Goal: Task Accomplishment & Management: Manage account settings

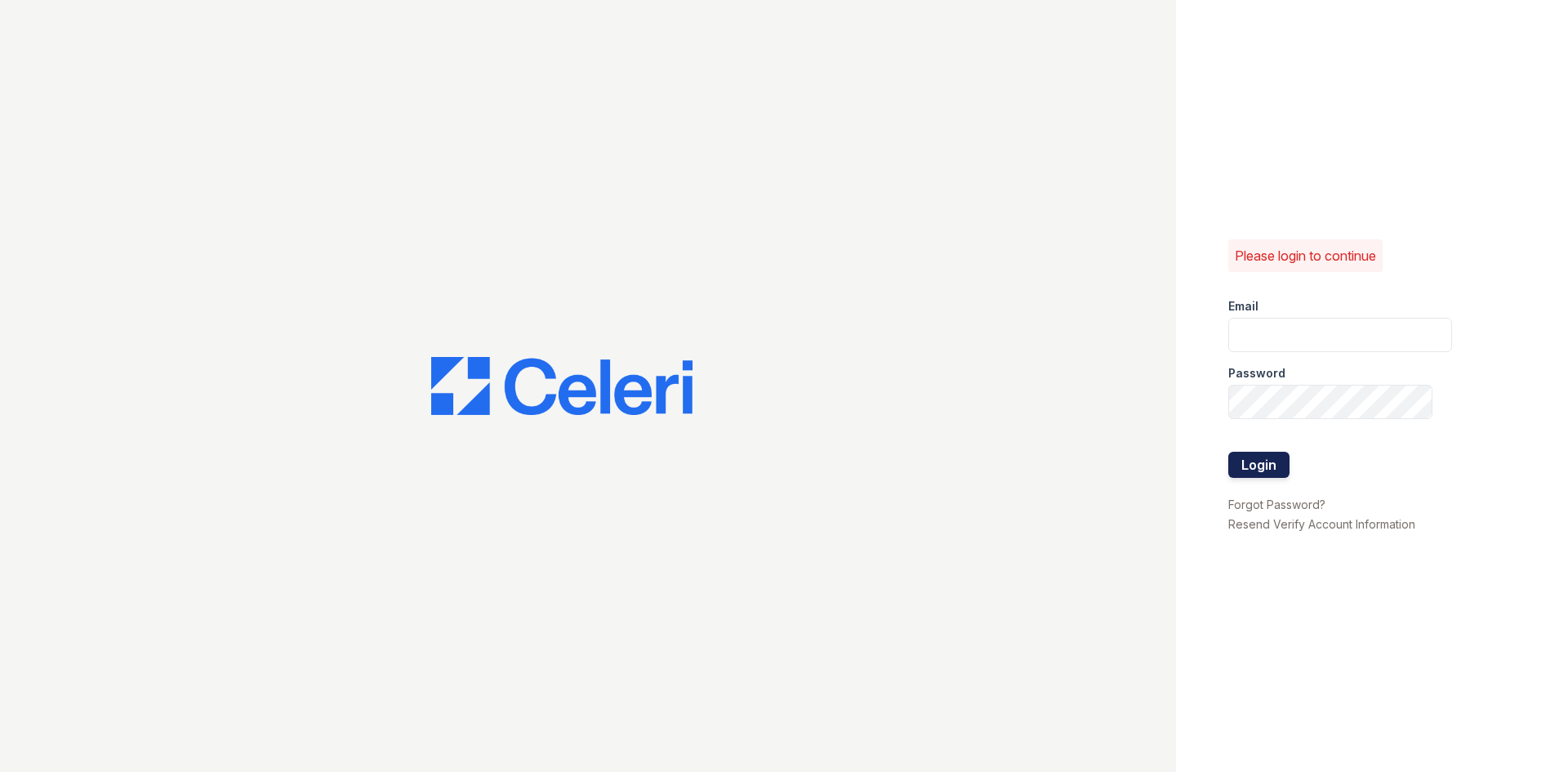
type input "[PERSON_NAME][EMAIL_ADDRESS][DOMAIN_NAME]"
click at [1252, 461] on button "Login" at bounding box center [1259, 465] width 61 height 26
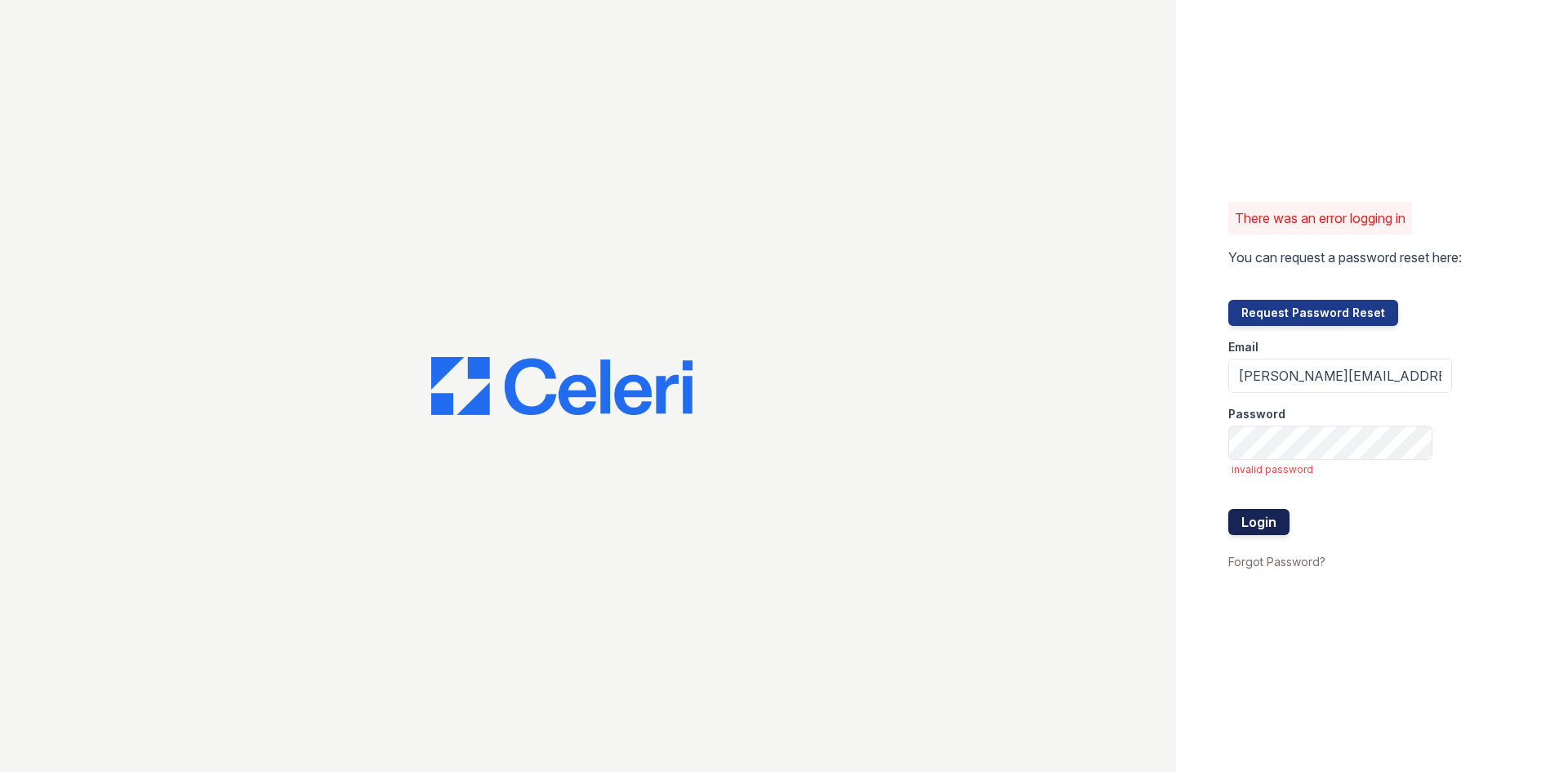
click at [1257, 530] on button "Login" at bounding box center [1259, 522] width 61 height 26
click at [1252, 521] on button "Login" at bounding box center [1259, 522] width 61 height 26
click at [1163, 446] on div "There was an error logging in You can request a password reset here: Request Pa…" at bounding box center [784, 386] width 1568 height 772
click at [1229, 509] on button "Login" at bounding box center [1259, 522] width 61 height 26
click at [1116, 435] on div "There was an error logging in You can request a password reset here: Request Pa…" at bounding box center [784, 386] width 1568 height 772
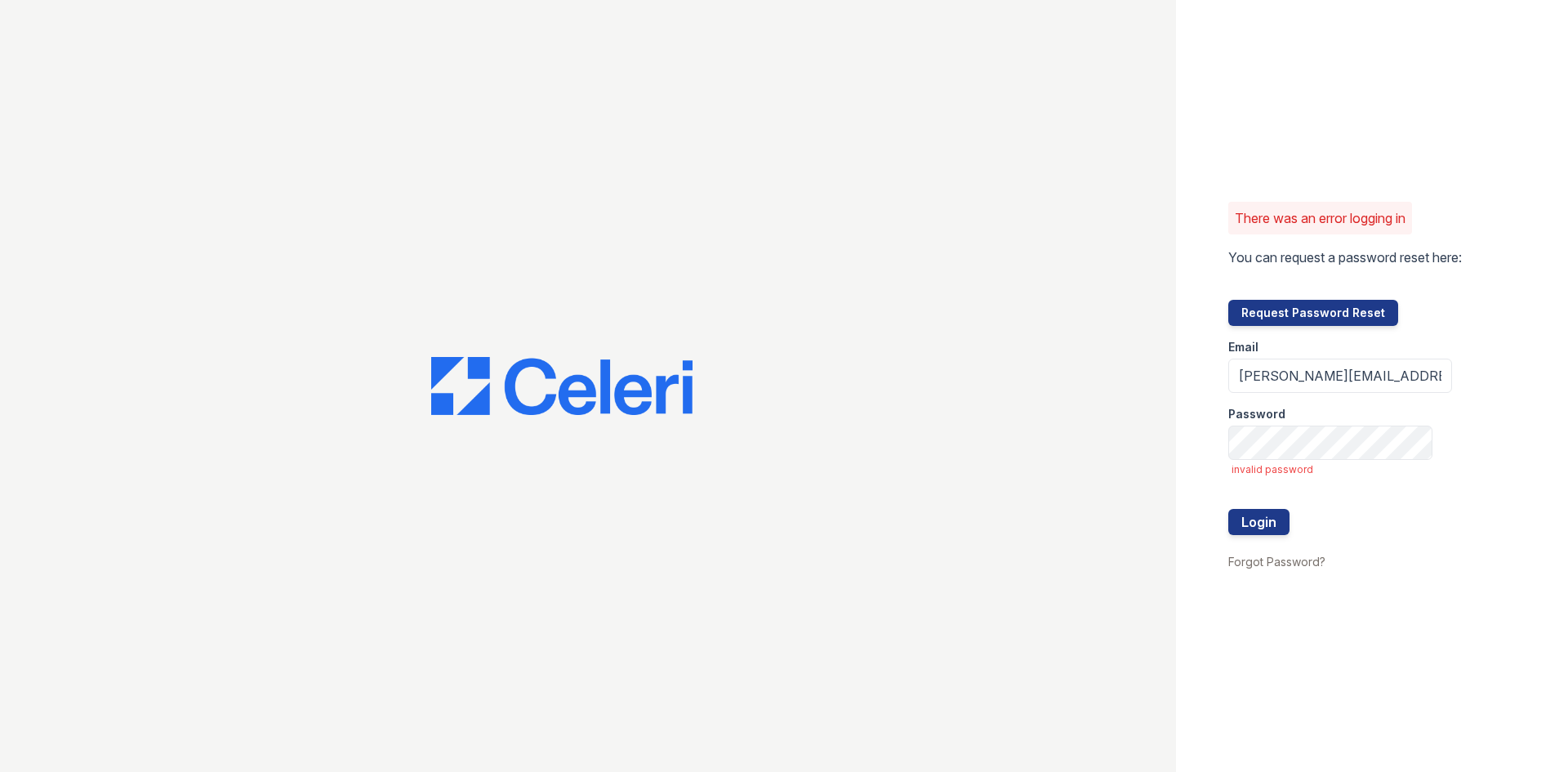
click at [1508, 340] on div "There was an error logging in You can request a password reset here: Request Pa…" at bounding box center [1371, 386] width 392 height 772
